Goal: Find contact information: Find contact information

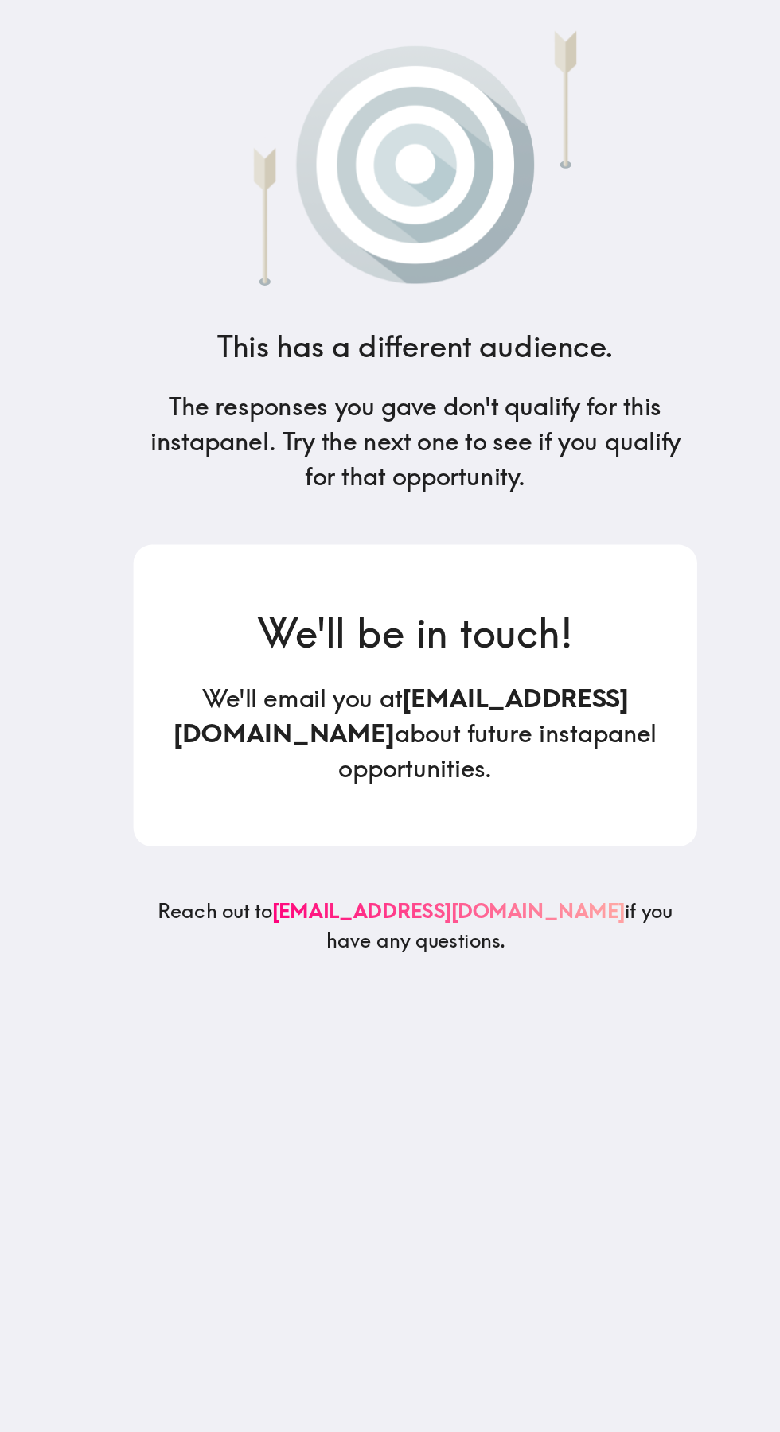
click at [395, 113] on img at bounding box center [389, 97] width 283 height 168
click at [500, 58] on img at bounding box center [389, 97] width 283 height 168
click at [418, 576] on link "[EMAIL_ADDRESS][DOMAIN_NAME]" at bounding box center [411, 576] width 223 height 16
